Goal: Task Accomplishment & Management: Manage account settings

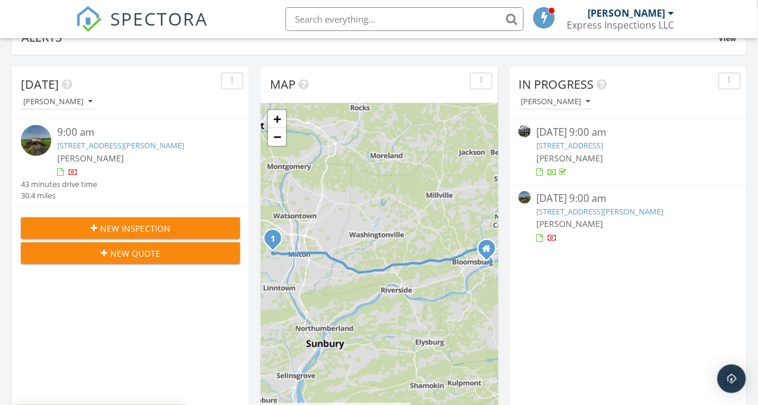
scroll to position [128, 0]
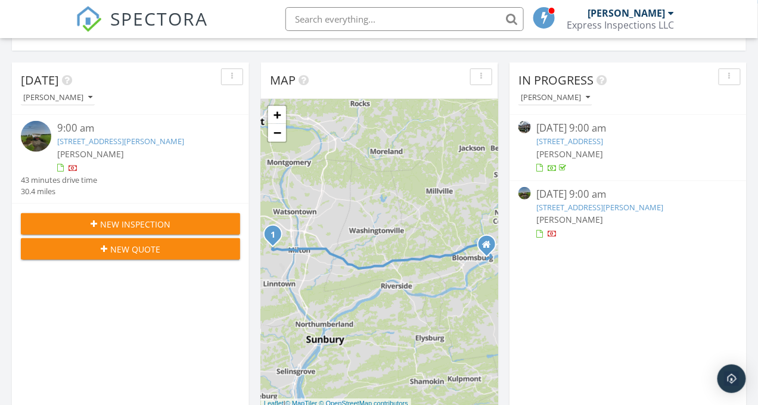
click at [70, 141] on link "193 Treibley Rd, New Columbia, PA 17856" at bounding box center [120, 141] width 127 height 11
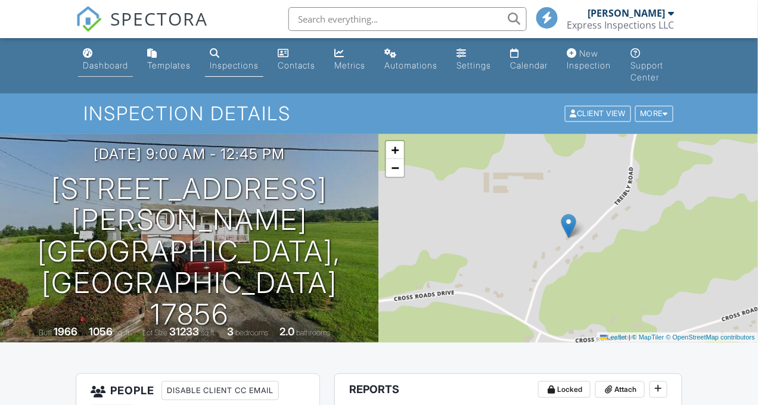
click at [91, 57] on div "Dashboard" at bounding box center [88, 53] width 10 height 10
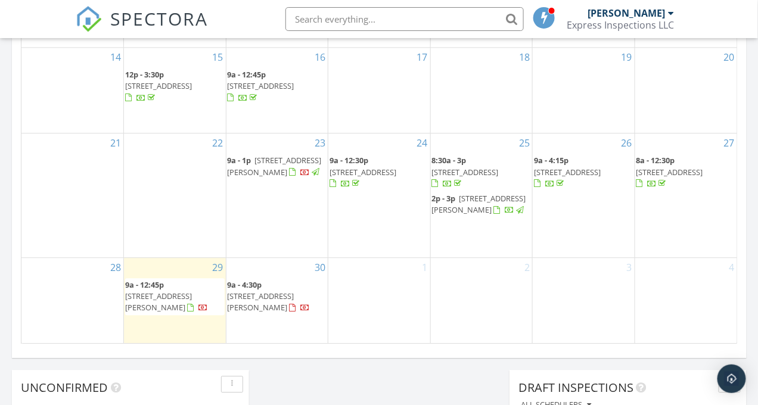
scroll to position [820, 0]
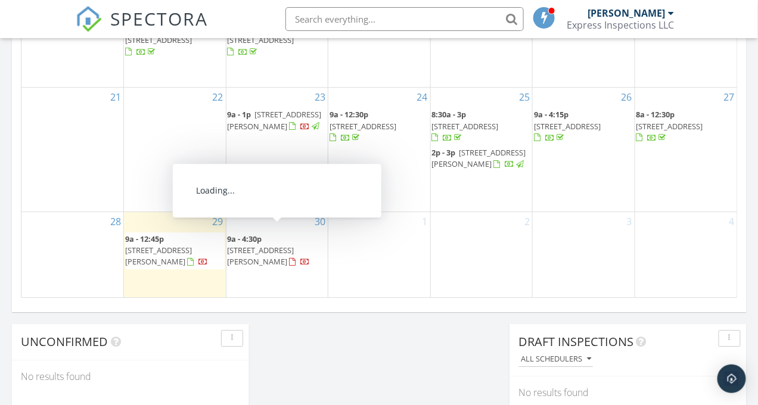
drag, startPoint x: 244, startPoint y: 257, endPoint x: 253, endPoint y: 251, distance: 10.7
click at [253, 251] on span "[STREET_ADDRESS][PERSON_NAME]" at bounding box center [261, 256] width 67 height 22
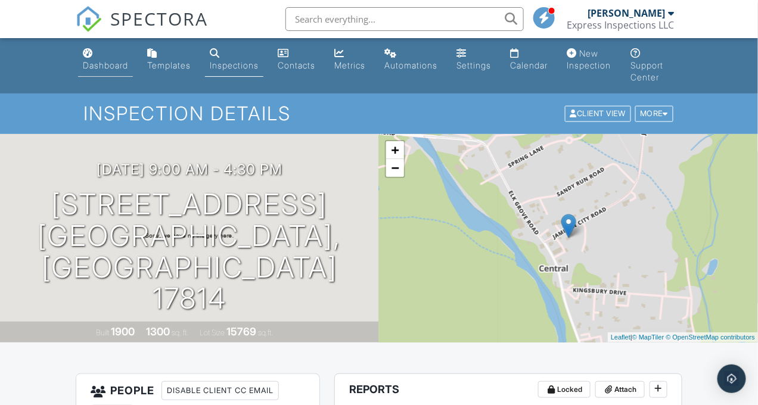
click at [95, 66] on div "Dashboard" at bounding box center [105, 65] width 45 height 10
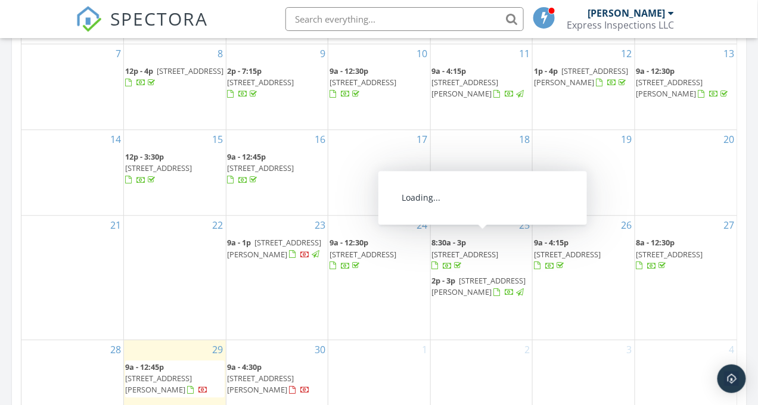
scroll to position [711, 0]
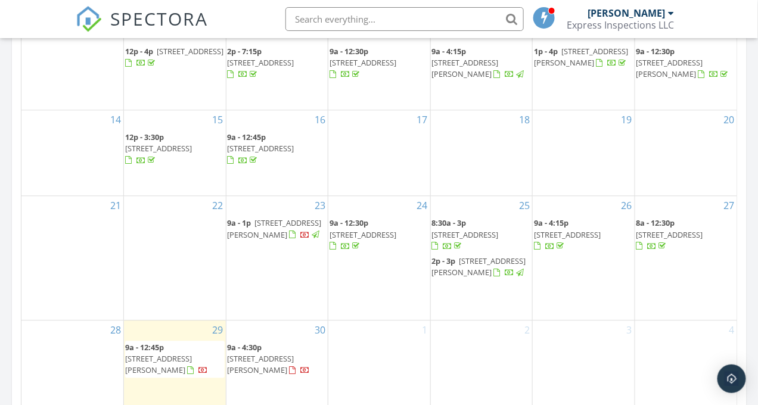
click at [484, 265] on span "[STREET_ADDRESS][PERSON_NAME]" at bounding box center [479, 267] width 94 height 22
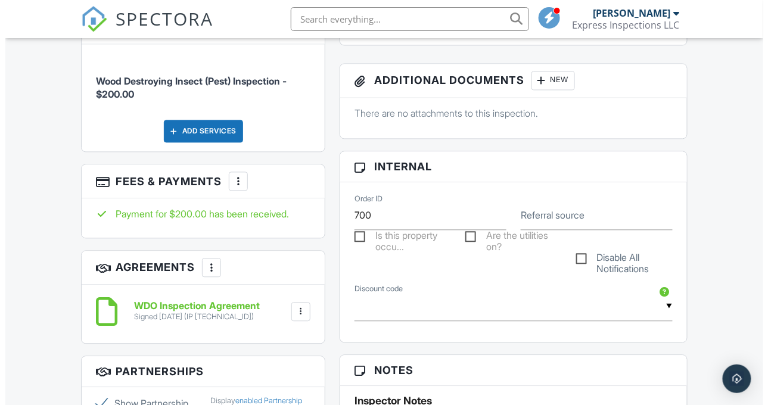
scroll to position [604, 0]
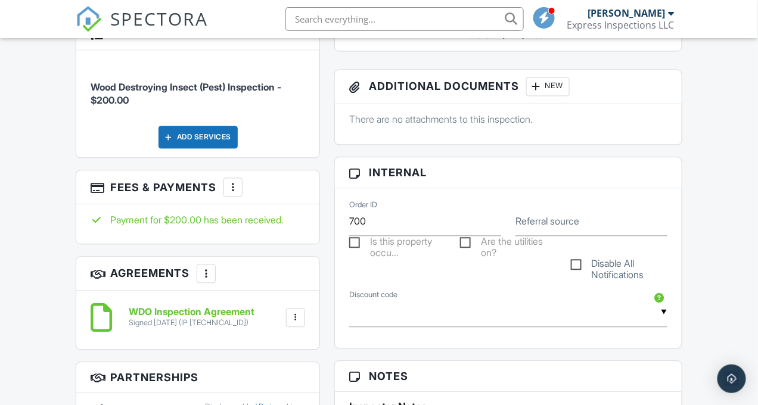
click at [233, 182] on div at bounding box center [233, 188] width 12 height 12
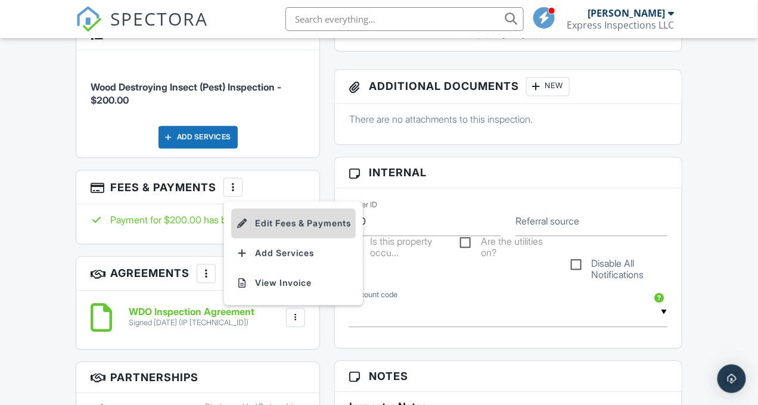
click at [264, 223] on li "Edit Fees & Payments" at bounding box center [293, 224] width 125 height 30
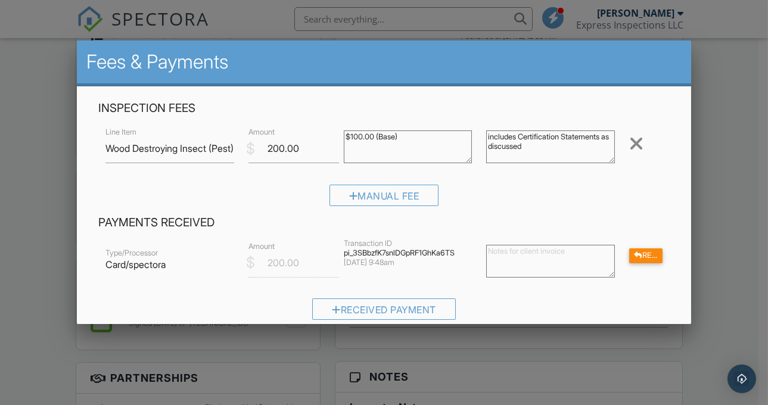
click at [518, 257] on textarea at bounding box center [550, 261] width 129 height 33
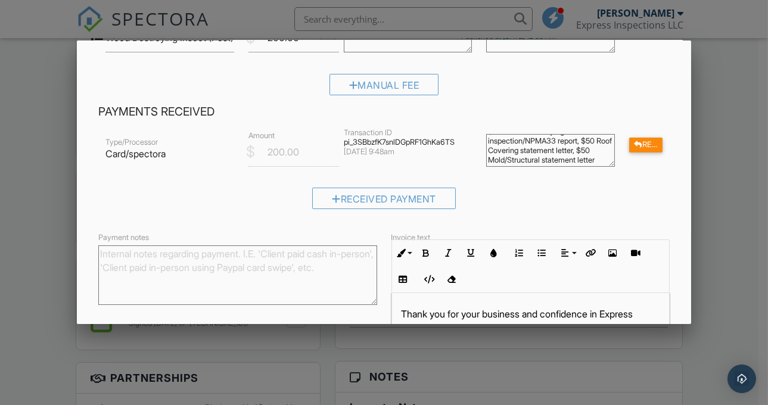
scroll to position [225, 0]
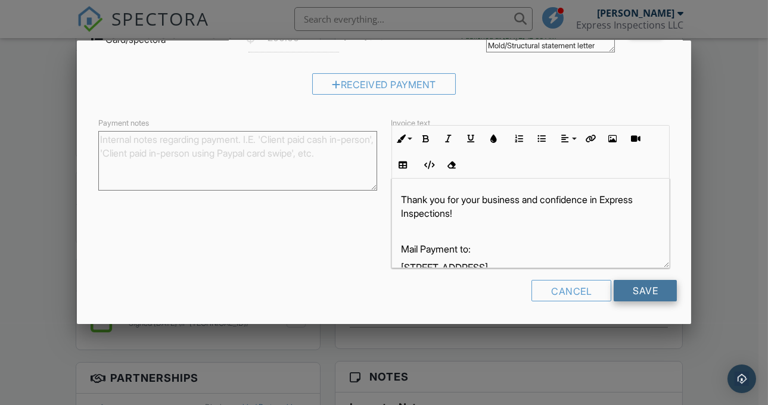
type textarea "$100 Wood Destroying Insect inspection/NPMA33 report, $50 Roof Covering stateme…"
click at [630, 287] on input "Save" at bounding box center [645, 290] width 63 height 21
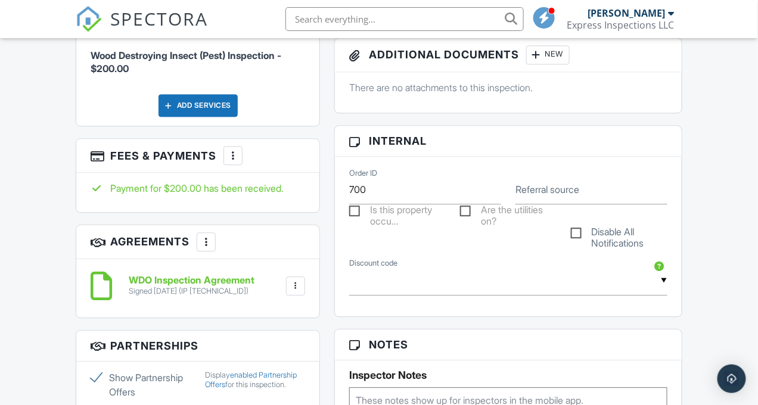
scroll to position [636, 0]
click at [234, 156] on div at bounding box center [233, 156] width 12 height 12
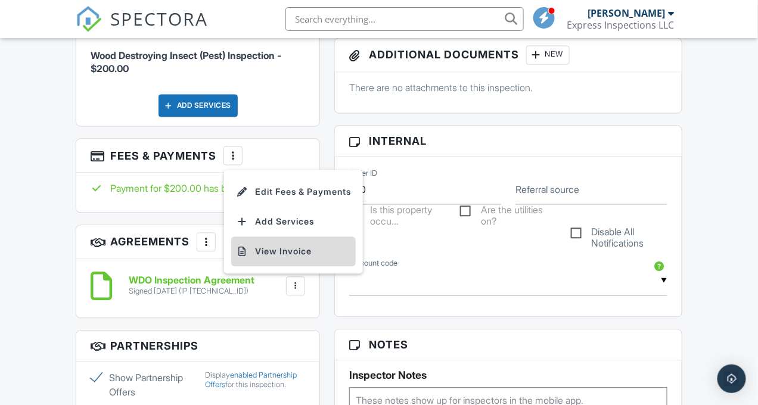
click at [288, 247] on li "View Invoice" at bounding box center [293, 252] width 125 height 30
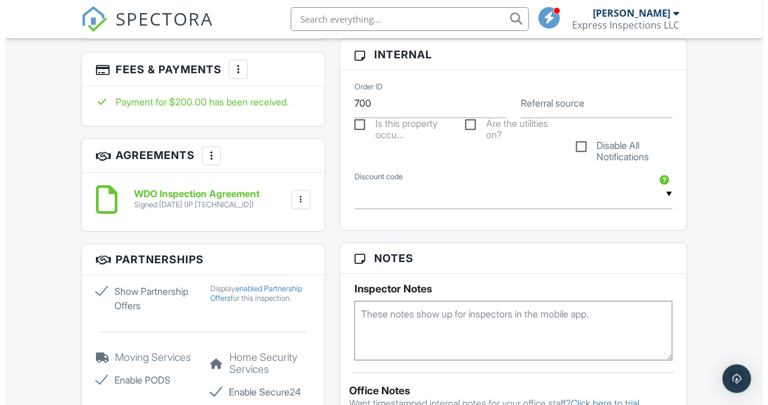
scroll to position [675, 0]
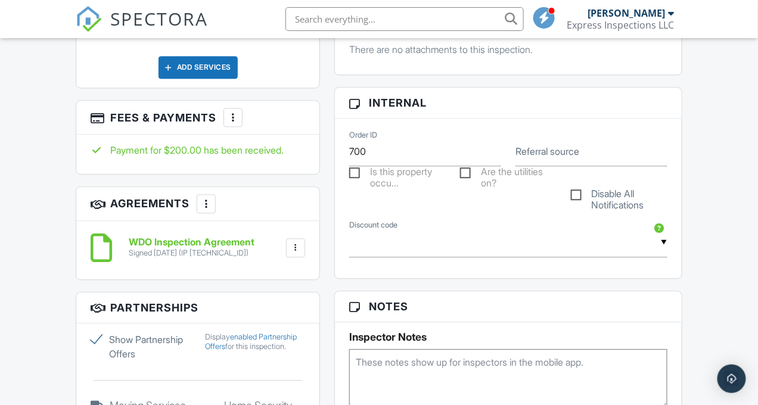
click at [232, 114] on div at bounding box center [233, 117] width 12 height 12
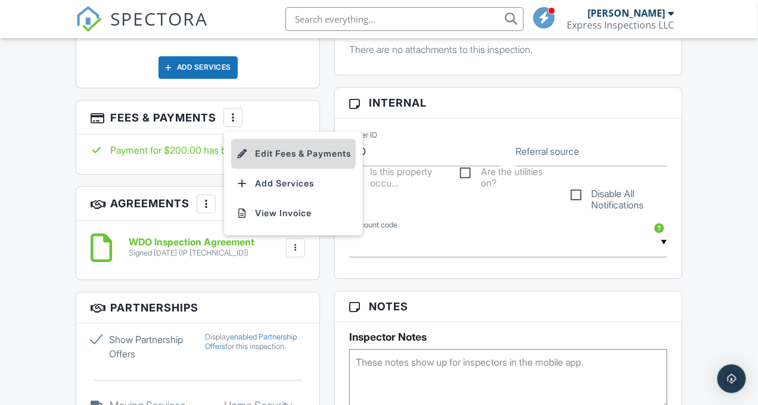
click at [272, 158] on li "Edit Fees & Payments" at bounding box center [293, 154] width 125 height 30
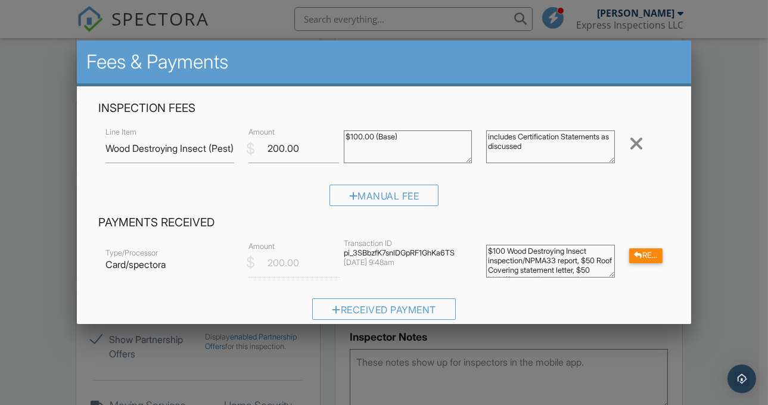
scroll to position [27, 0]
drag, startPoint x: 482, startPoint y: 248, endPoint x: 573, endPoint y: 288, distance: 99.5
click at [573, 288] on div "Type/Processor Card/spectora $ Amount 200.00 Transaction ID pi_3SBbzfK7snlDGpRF…" at bounding box center [383, 284] width 571 height 90
click at [540, 149] on textarea "includes Certification Statements as discussed" at bounding box center [550, 146] width 129 height 33
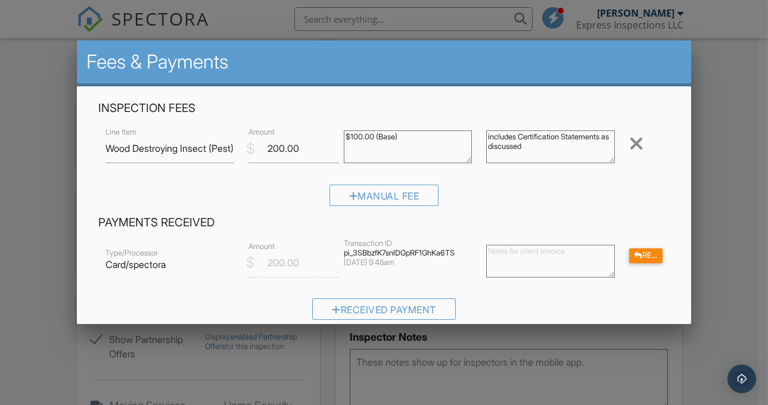
scroll to position [7, 0]
paste textarea "$100 Wood Destroying Insect inspection/NPMA33 report, $50 Roof Covering stateme…"
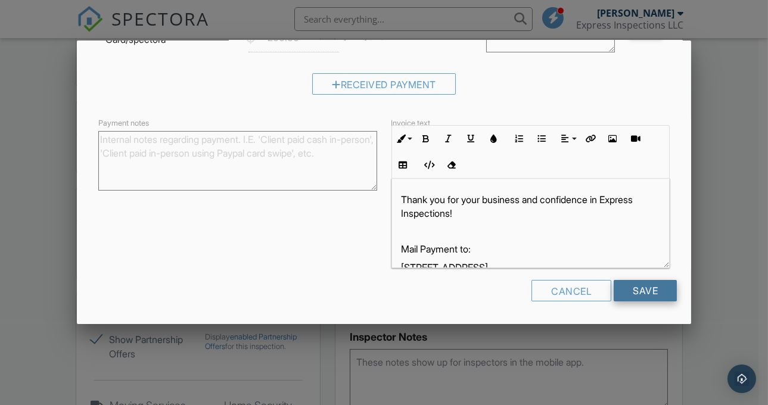
type textarea "includes Certification Statements as discussed $100 Wood Destroying Insect insp…"
click at [638, 289] on input "Save" at bounding box center [645, 290] width 63 height 21
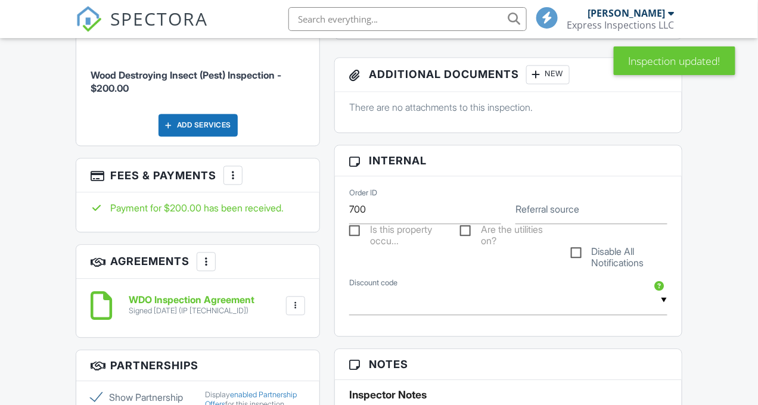
click at [230, 170] on div at bounding box center [233, 176] width 12 height 12
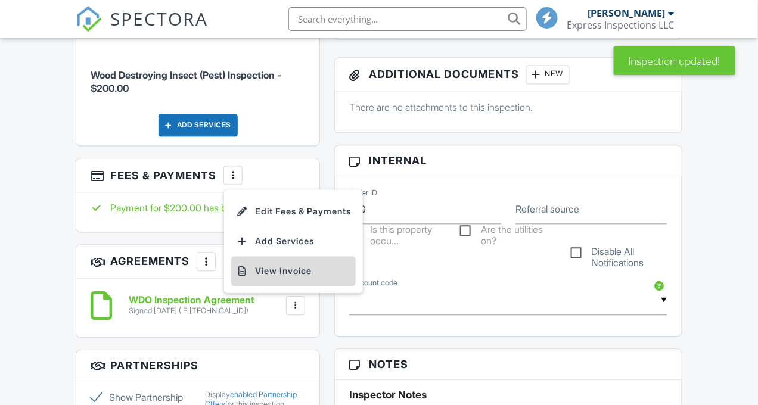
click at [275, 271] on li "View Invoice" at bounding box center [293, 272] width 125 height 30
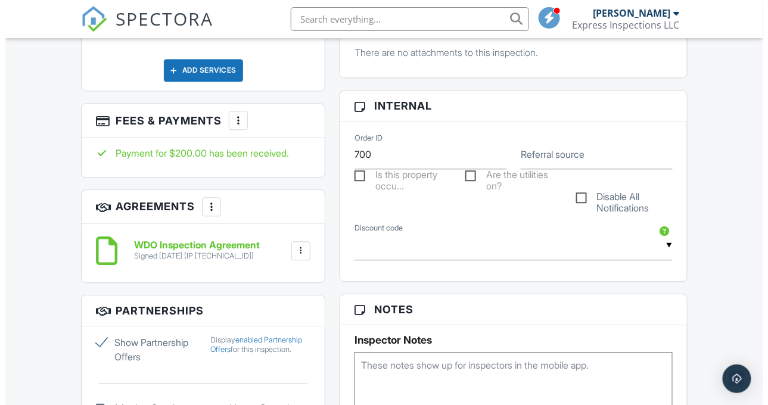
scroll to position [680, 0]
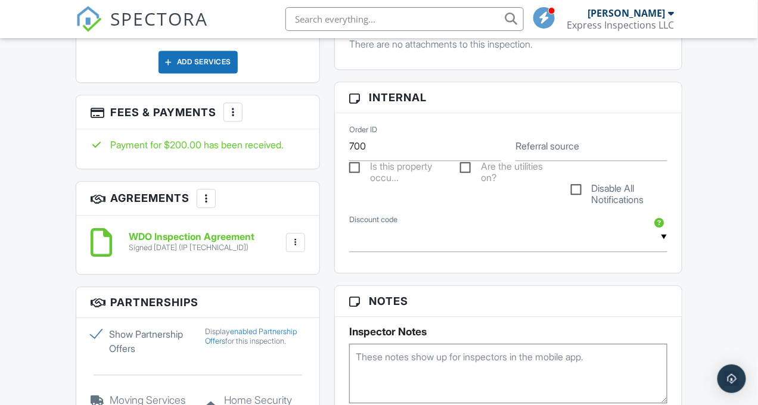
click at [238, 112] on div at bounding box center [233, 112] width 12 height 12
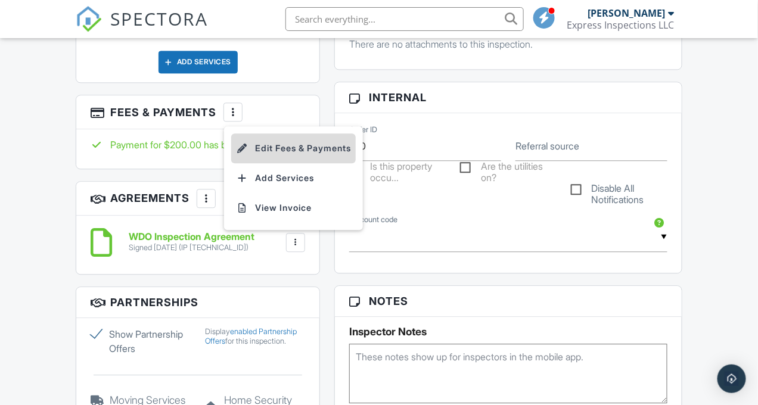
click at [266, 153] on li "Edit Fees & Payments" at bounding box center [293, 148] width 125 height 30
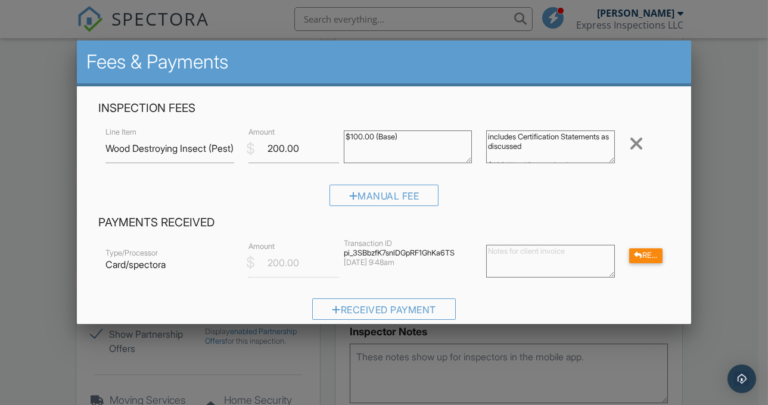
click at [573, 145] on textarea "includes Certification Statements as discussed $100 Wood Destroying Insect insp…" at bounding box center [550, 146] width 129 height 33
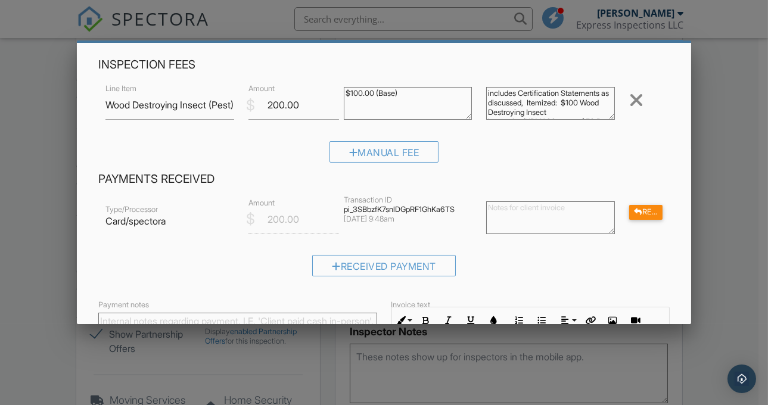
scroll to position [225, 0]
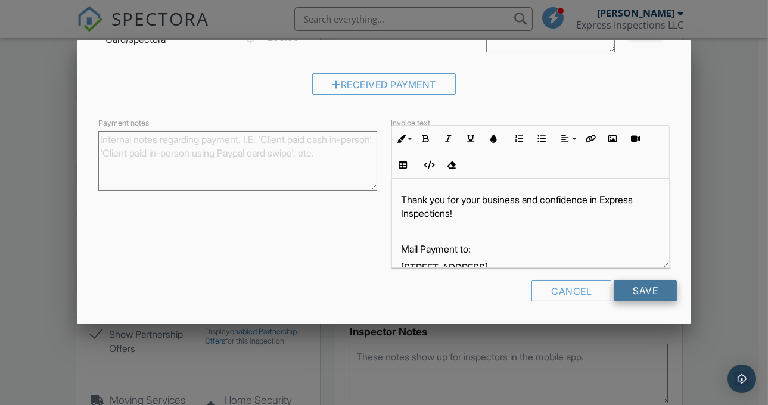
type textarea "includes Certification Statements as discussed, Itemized: $100 Wood Destroying …"
click at [639, 296] on input "Save" at bounding box center [645, 290] width 63 height 21
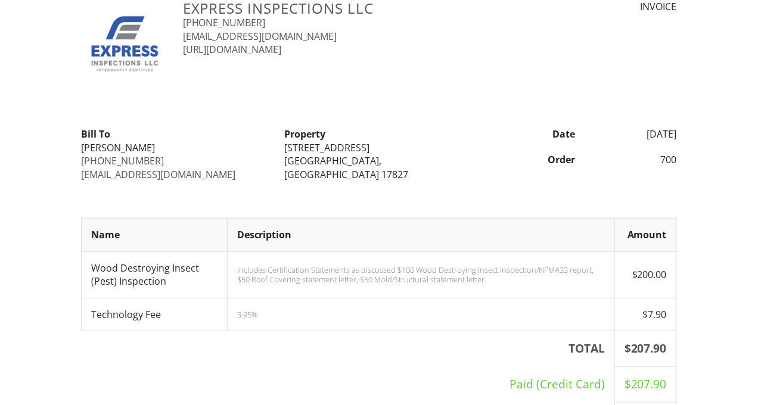
scroll to position [90, 0]
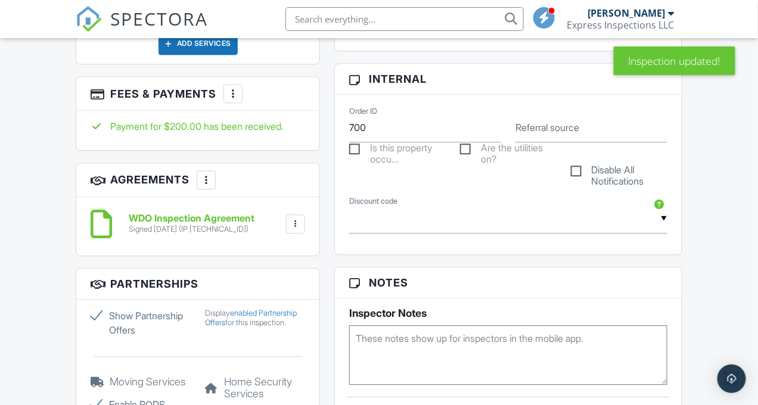
scroll to position [698, 0]
click at [237, 92] on div at bounding box center [233, 94] width 12 height 12
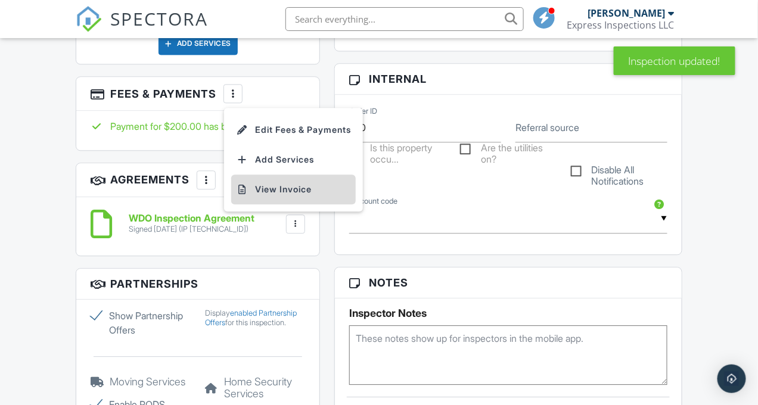
click at [286, 187] on li "View Invoice" at bounding box center [293, 190] width 125 height 30
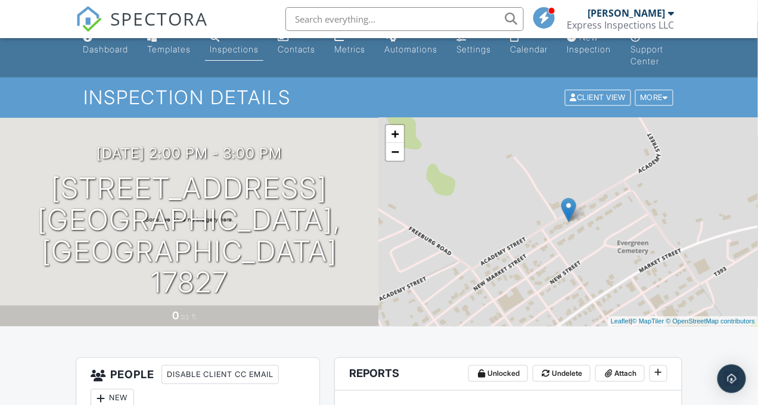
scroll to position [0, 0]
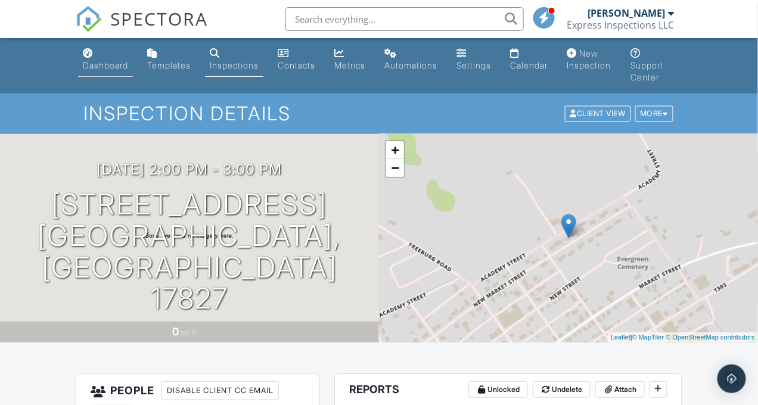
click at [91, 67] on div "Dashboard" at bounding box center [105, 65] width 45 height 10
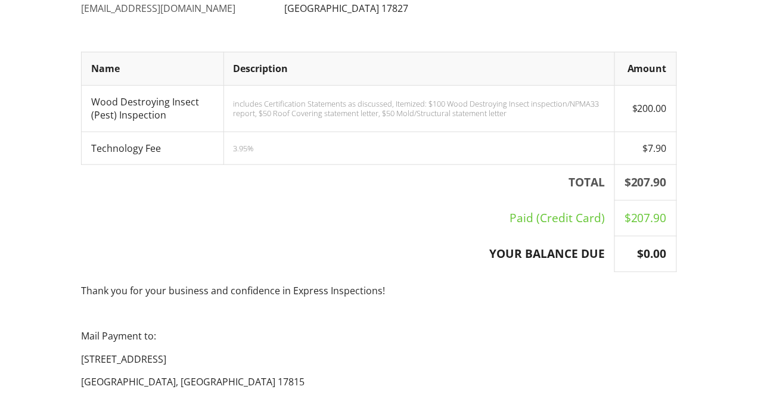
scroll to position [393, 0]
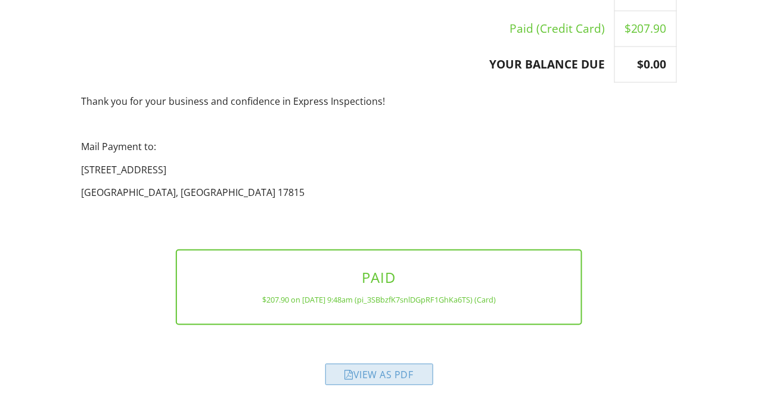
click at [384, 377] on div "View as PDF" at bounding box center [379, 374] width 108 height 21
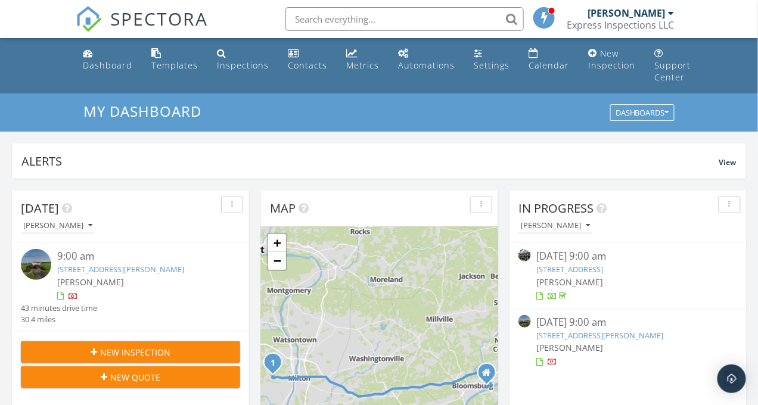
click at [604, 268] on link "[STREET_ADDRESS]" at bounding box center [570, 269] width 67 height 11
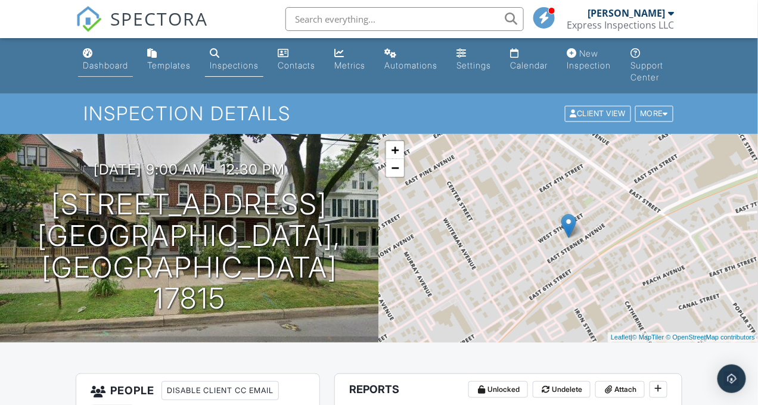
click at [88, 63] on div "Dashboard" at bounding box center [105, 65] width 45 height 10
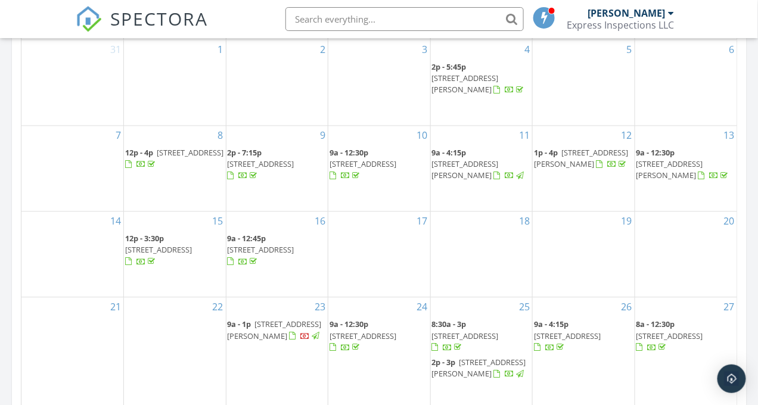
scroll to position [612, 0]
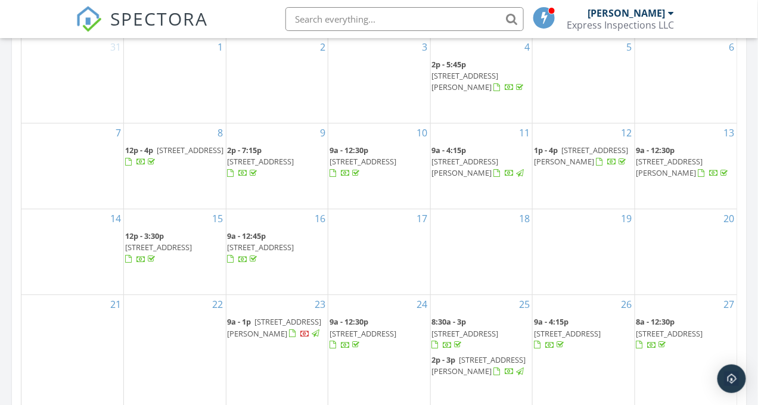
click at [660, 334] on span "151 Foundryville Rd, Berwick 18603" at bounding box center [669, 334] width 67 height 11
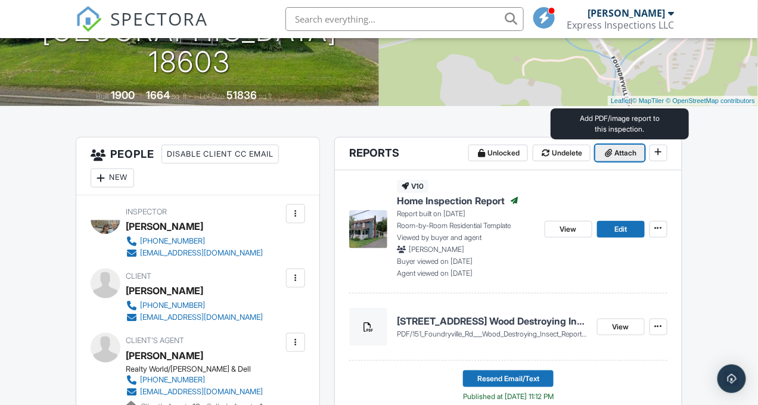
click at [618, 151] on span "Attach" at bounding box center [626, 153] width 22 height 12
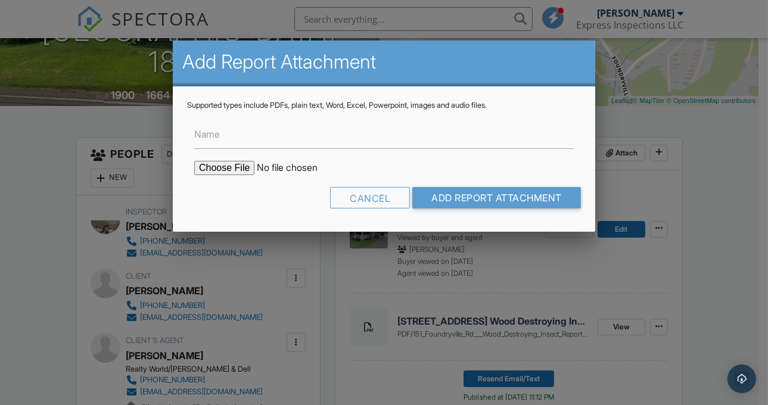
click at [244, 167] on input "file" at bounding box center [295, 168] width 203 height 14
type input "C:\fakepath\151 Foundryville Rd - water results.pdf"
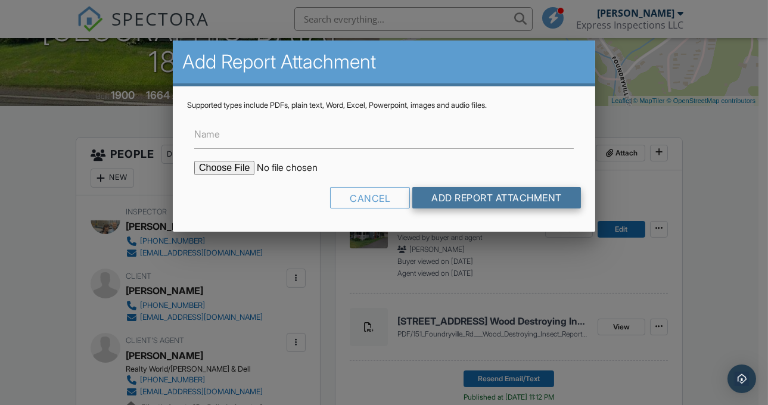
click at [453, 194] on input "Add Report Attachment" at bounding box center [496, 197] width 169 height 21
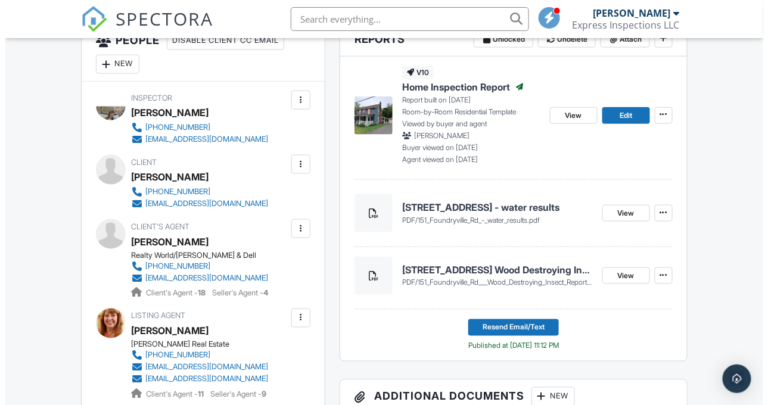
scroll to position [351, 0]
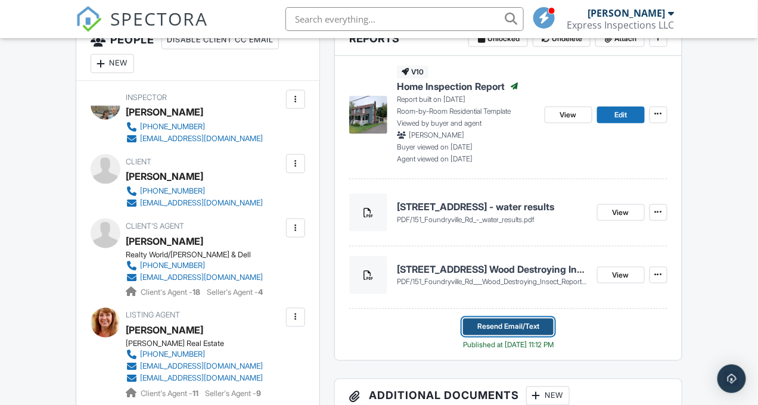
click at [533, 322] on span "Resend Email/Text" at bounding box center [508, 327] width 62 height 12
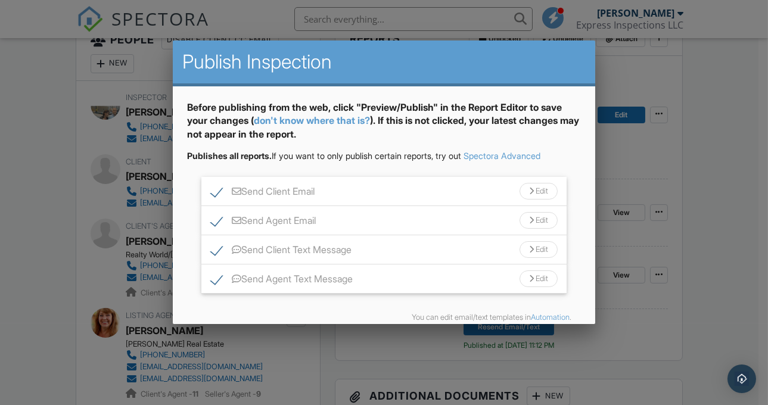
click at [218, 281] on label "Send Agent Text Message" at bounding box center [282, 281] width 142 height 15
checkbox input "false"
click at [212, 253] on label "Send Client Text Message" at bounding box center [281, 251] width 141 height 15
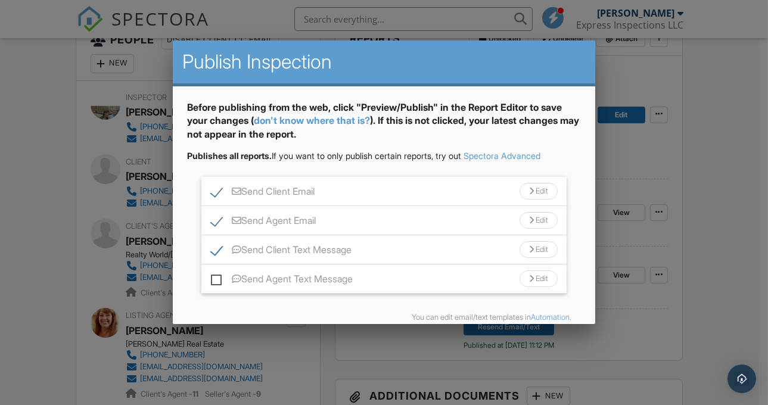
checkbox input "false"
click at [534, 217] on div "Edit" at bounding box center [539, 220] width 38 height 17
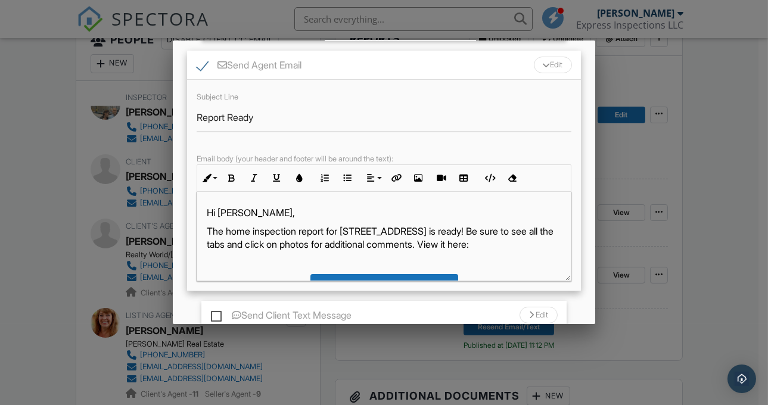
scroll to position [166, 0]
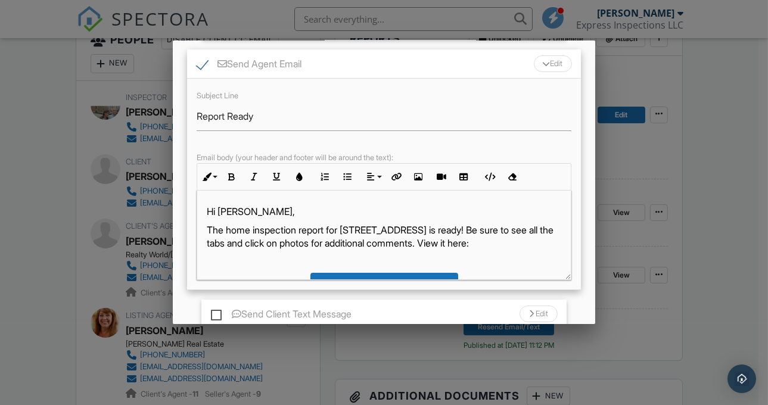
click at [227, 232] on p "The home inspection report for [STREET_ADDRESS] is ready! Be sure to see all th…" at bounding box center [384, 236] width 355 height 27
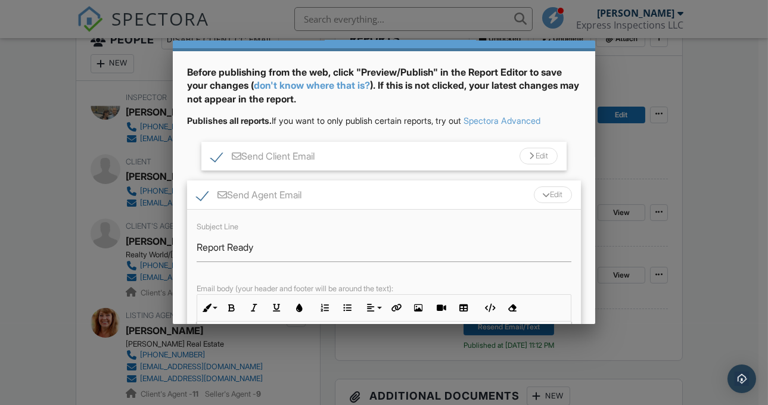
scroll to position [30, 0]
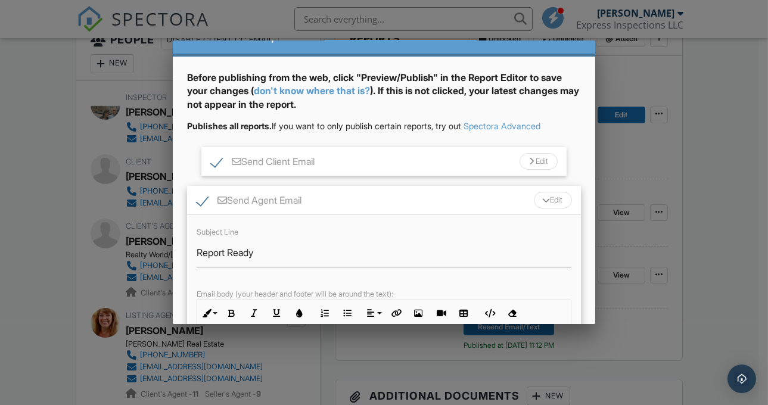
click at [543, 172] on div "Send Client Email Edit" at bounding box center [383, 161] width 365 height 29
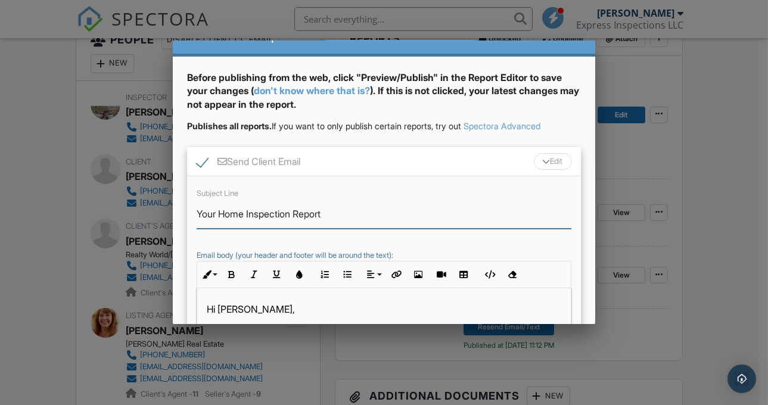
click at [246, 210] on input "Your Home Inspection Report" at bounding box center [384, 214] width 375 height 29
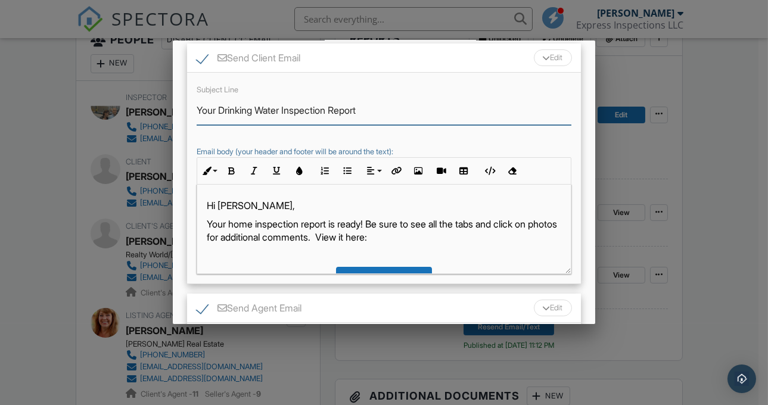
scroll to position [133, 0]
type input "Your Drinking Water Inspection Report"
click at [229, 223] on p "Your home inspection report is ready! Be sure to see all the tabs and click on …" at bounding box center [384, 230] width 355 height 27
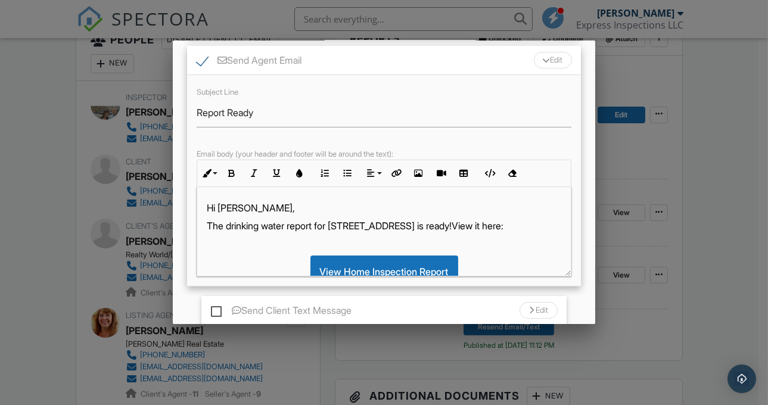
scroll to position [496, 0]
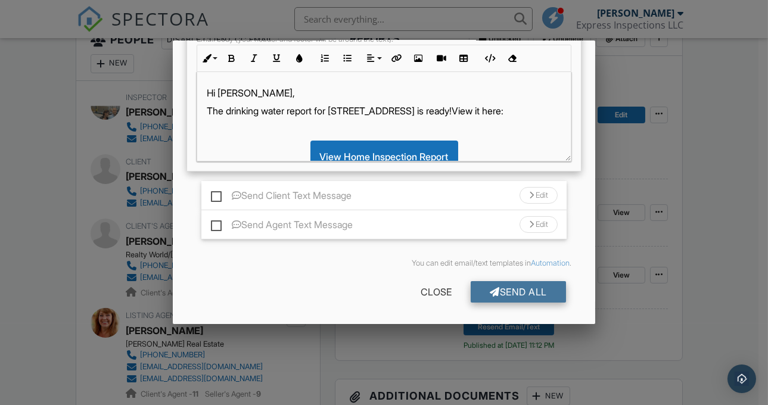
click at [514, 288] on div "Send All" at bounding box center [518, 291] width 95 height 21
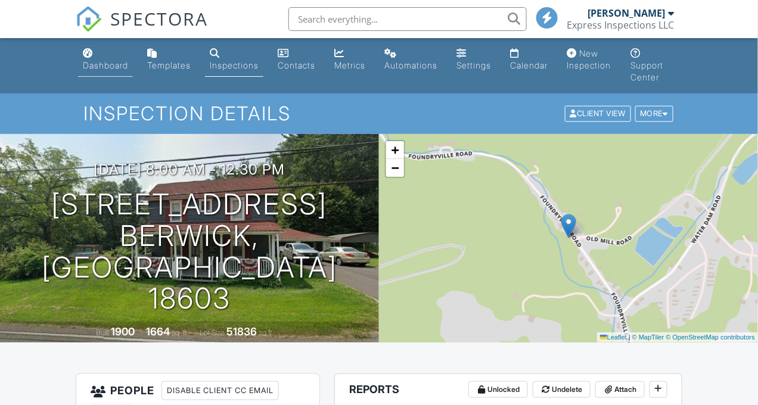
click at [89, 72] on link "Dashboard" at bounding box center [105, 60] width 55 height 34
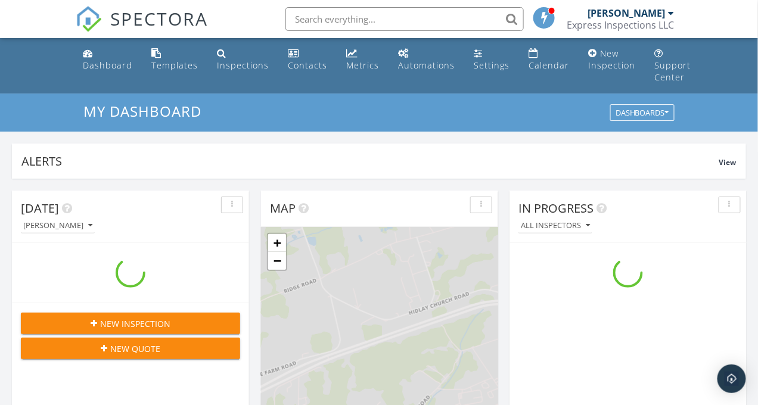
scroll to position [1104, 778]
